Goal: Task Accomplishment & Management: Manage account settings

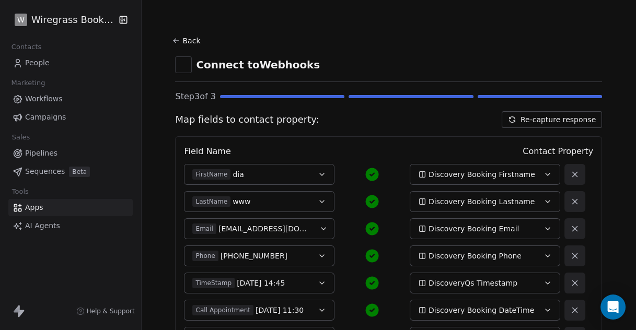
scroll to position [87, 0]
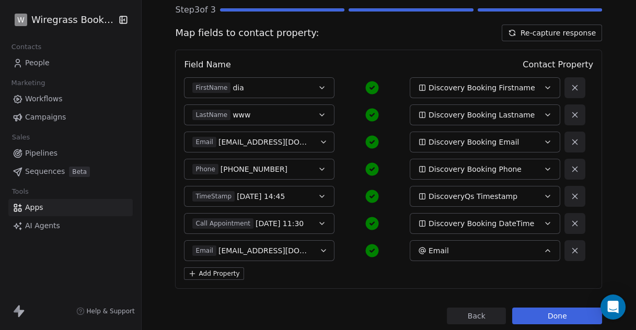
click at [215, 273] on button "Add Property" at bounding box center [214, 274] width 60 height 13
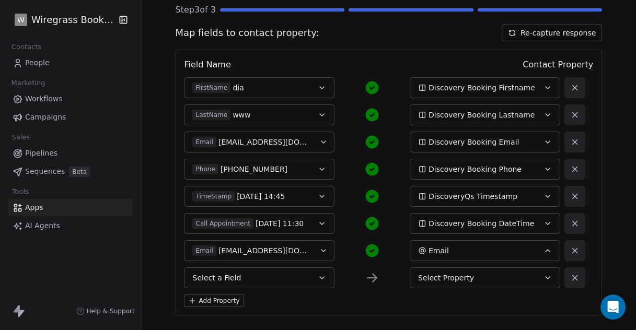
scroll to position [141, 0]
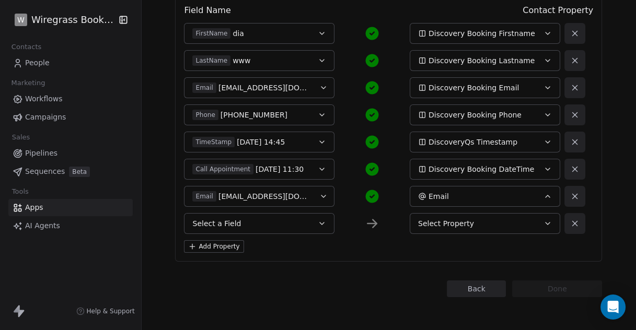
click at [314, 228] on button "Select a Field" at bounding box center [259, 223] width 151 height 21
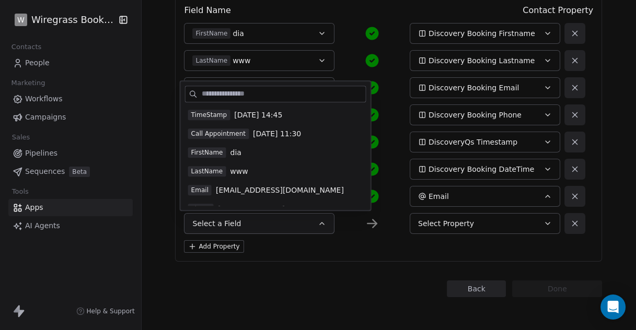
click at [237, 115] on span "2025-09-11 14:45" at bounding box center [258, 115] width 48 height 10
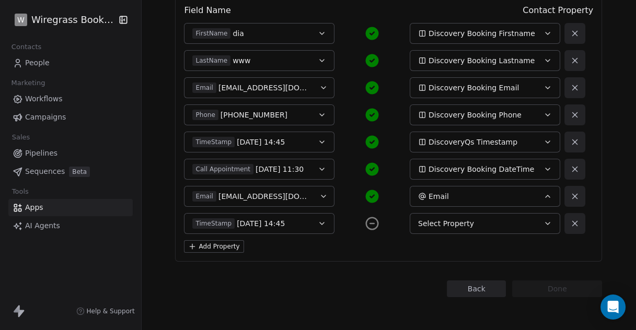
click at [450, 224] on span "Select Property" at bounding box center [446, 223] width 56 height 10
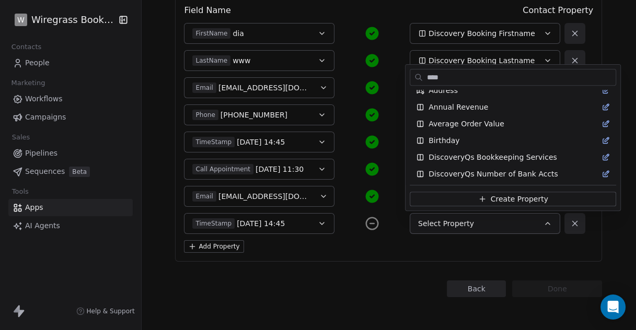
scroll to position [0, 0]
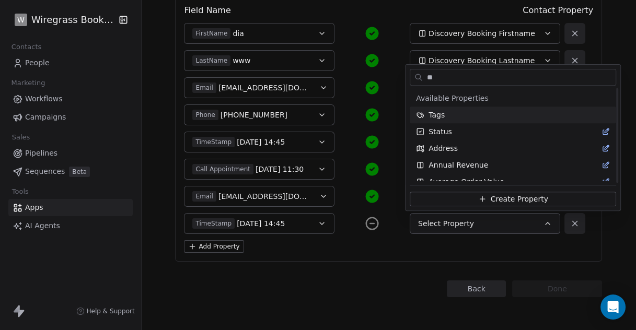
type input "*"
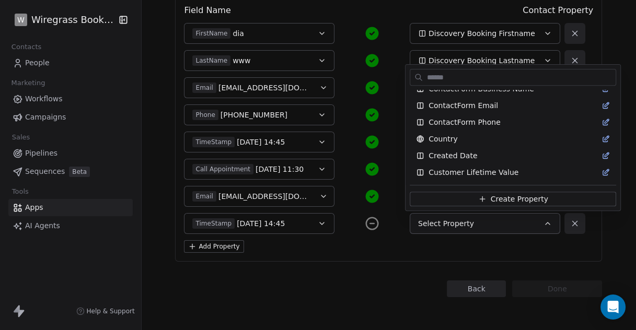
type input "*"
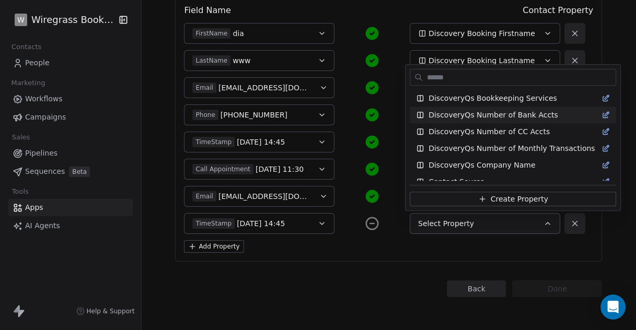
click at [330, 279] on html "W Wiregrass Bookkeeping Contacts People Marketing Workflows Campaigns Sales Pip…" at bounding box center [318, 165] width 636 height 330
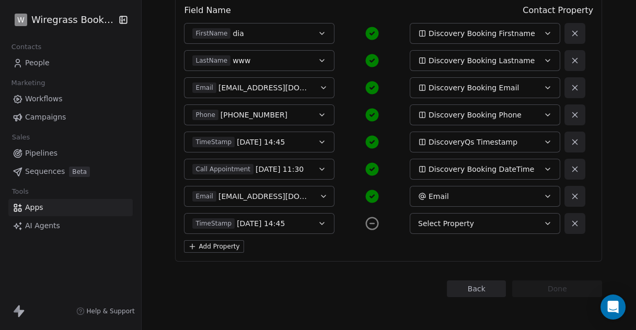
click at [461, 218] on button "Select Property" at bounding box center [485, 223] width 151 height 21
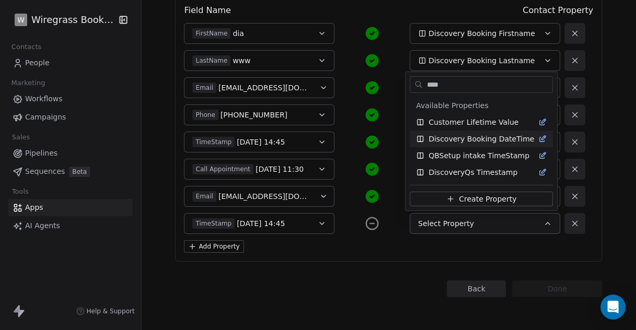
type input "****"
click at [464, 139] on span "Discovery Booking DateTime" at bounding box center [482, 139] width 106 height 10
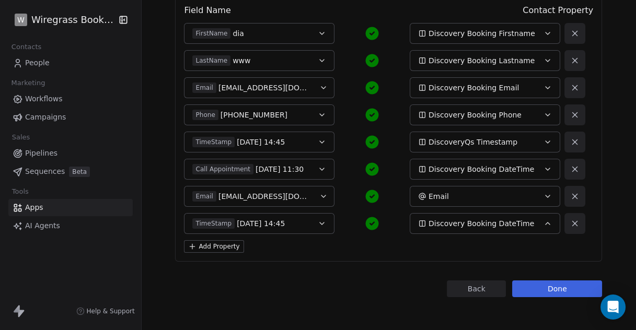
click at [553, 286] on button "Done" at bounding box center [557, 289] width 90 height 17
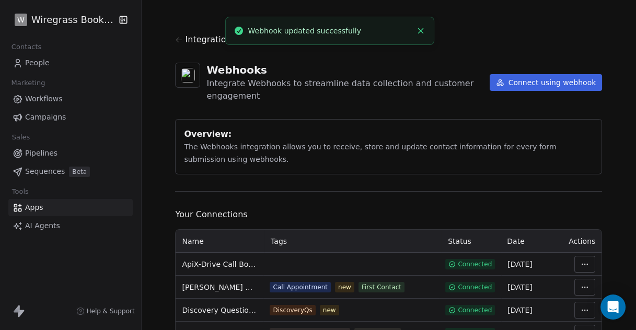
scroll to position [48, 0]
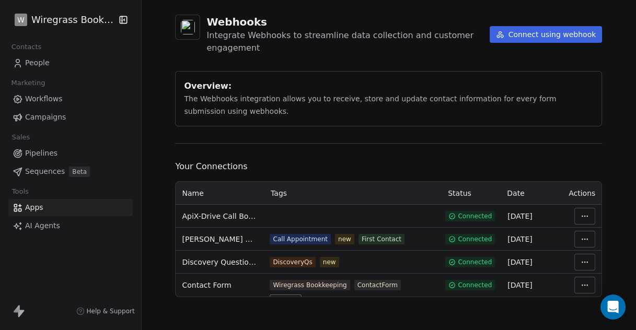
click at [579, 216] on html "W Wiregrass Bookkeeping Contacts People Marketing Workflows Campaigns Sales Pip…" at bounding box center [318, 165] width 636 height 330
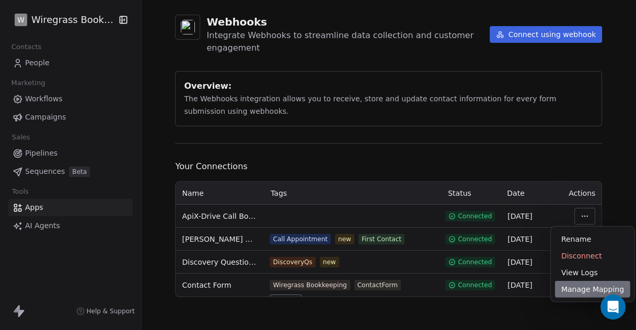
click at [574, 290] on div "Manage Mapping" at bounding box center [592, 289] width 75 height 17
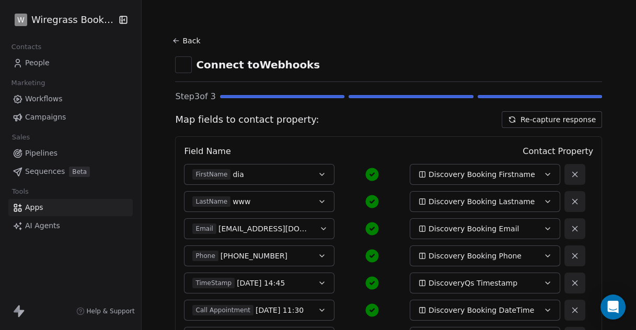
scroll to position [141, 0]
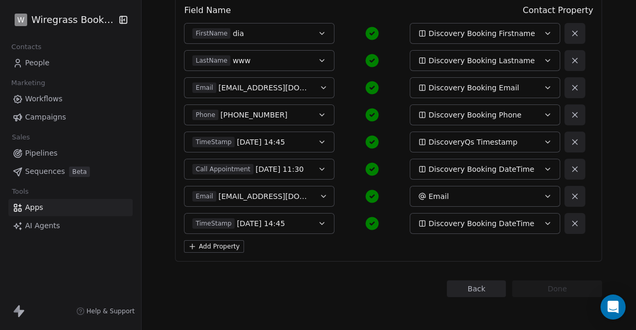
click at [546, 223] on icon "button" at bounding box center [548, 224] width 4 height 2
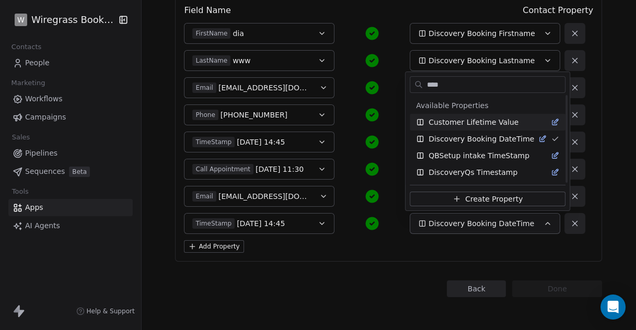
scroll to position [0, 0]
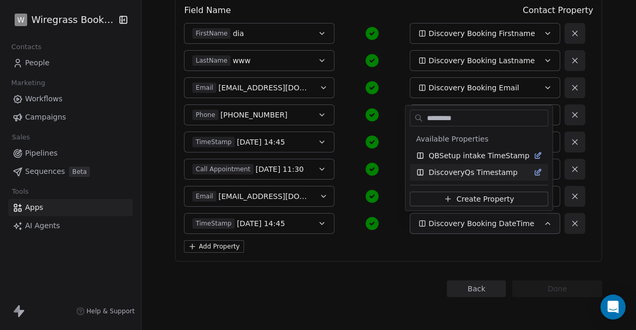
type input "*********"
click at [391, 282] on html "W Wiregrass Bookkeeping Contacts People Marketing Workflows Campaigns Sales Pip…" at bounding box center [318, 165] width 636 height 330
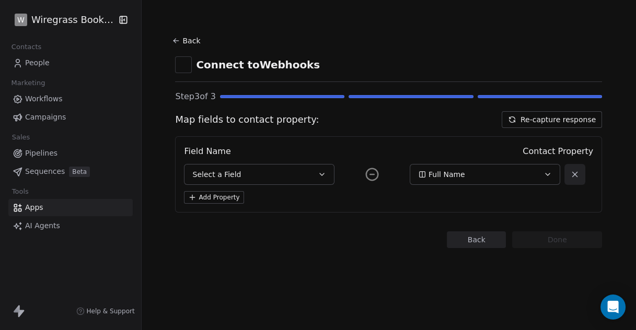
click at [38, 62] on span "People" at bounding box center [37, 62] width 25 height 11
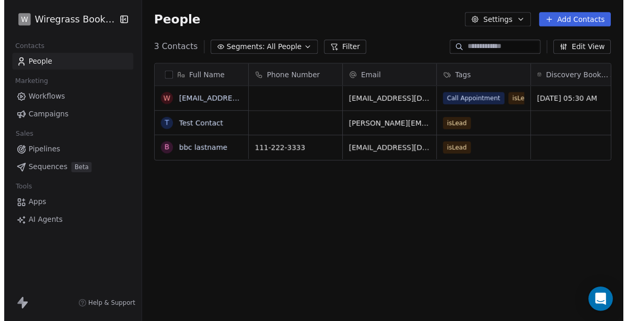
scroll to position [282, 486]
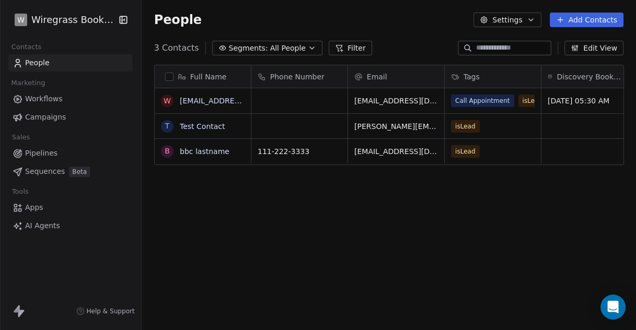
click at [523, 18] on button "Settings" at bounding box center [506, 20] width 67 height 15
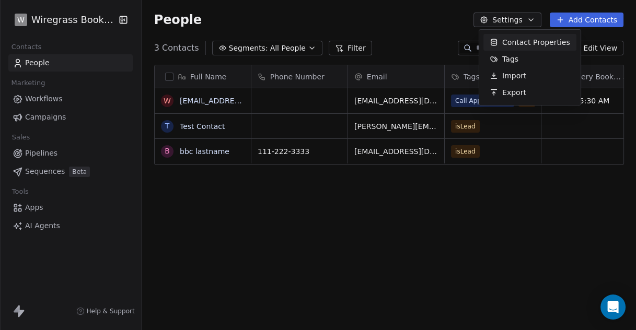
click at [513, 43] on span "Contact Properties" at bounding box center [536, 42] width 68 height 11
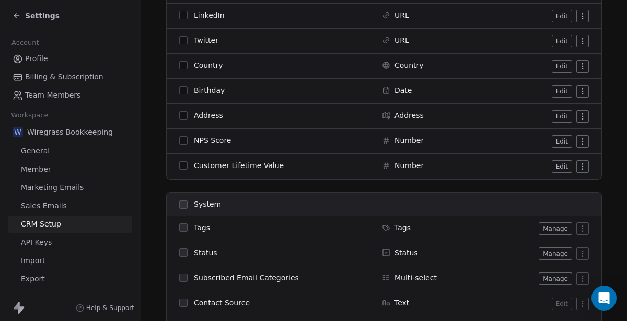
scroll to position [1003, 0]
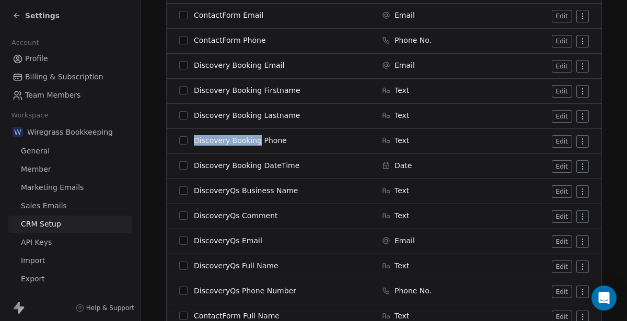
drag, startPoint x: 194, startPoint y: 141, endPoint x: 255, endPoint y: 143, distance: 60.7
click at [255, 143] on span "Discovery Booking Phone" at bounding box center [240, 140] width 93 height 10
copy span "Discovery Booking"
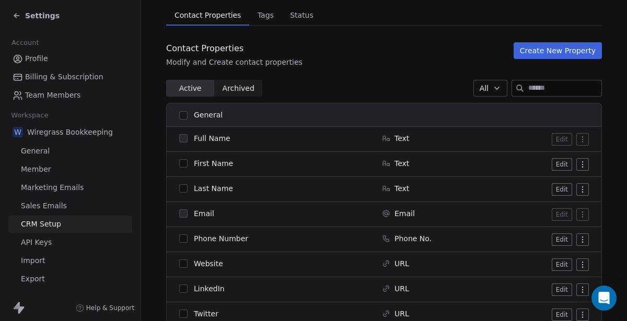
scroll to position [0, 0]
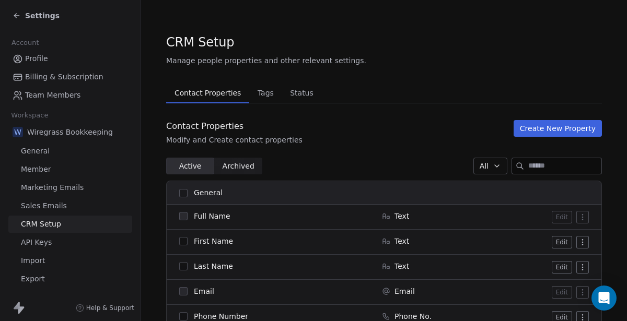
click at [540, 126] on button "Create New Property" at bounding box center [558, 128] width 88 height 17
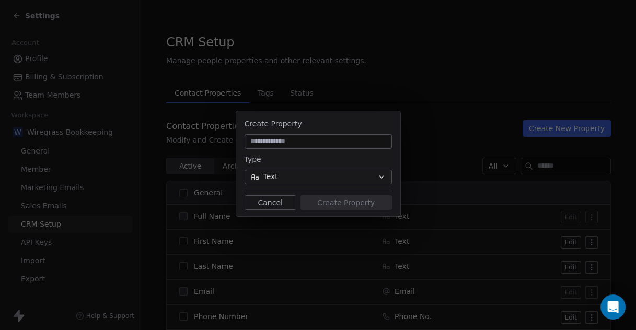
click at [315, 144] on input at bounding box center [318, 141] width 143 height 10
type input "**********"
click at [360, 178] on button "Text" at bounding box center [318, 177] width 147 height 15
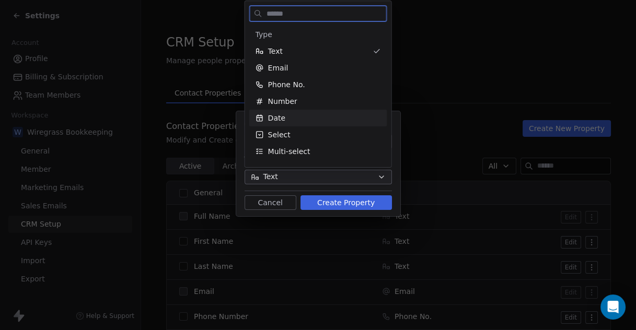
click at [282, 118] on span "Date" at bounding box center [276, 118] width 17 height 10
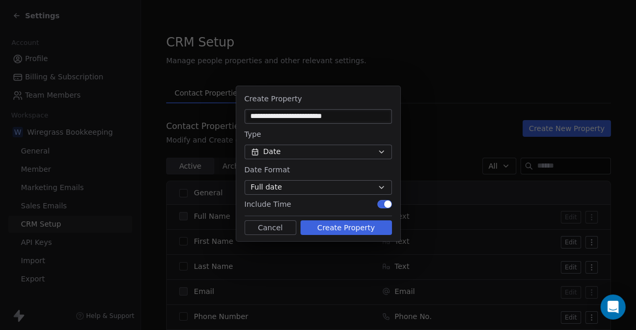
click at [356, 229] on button "Create Property" at bounding box center [346, 228] width 91 height 15
